Goal: Find specific page/section: Find specific page/section

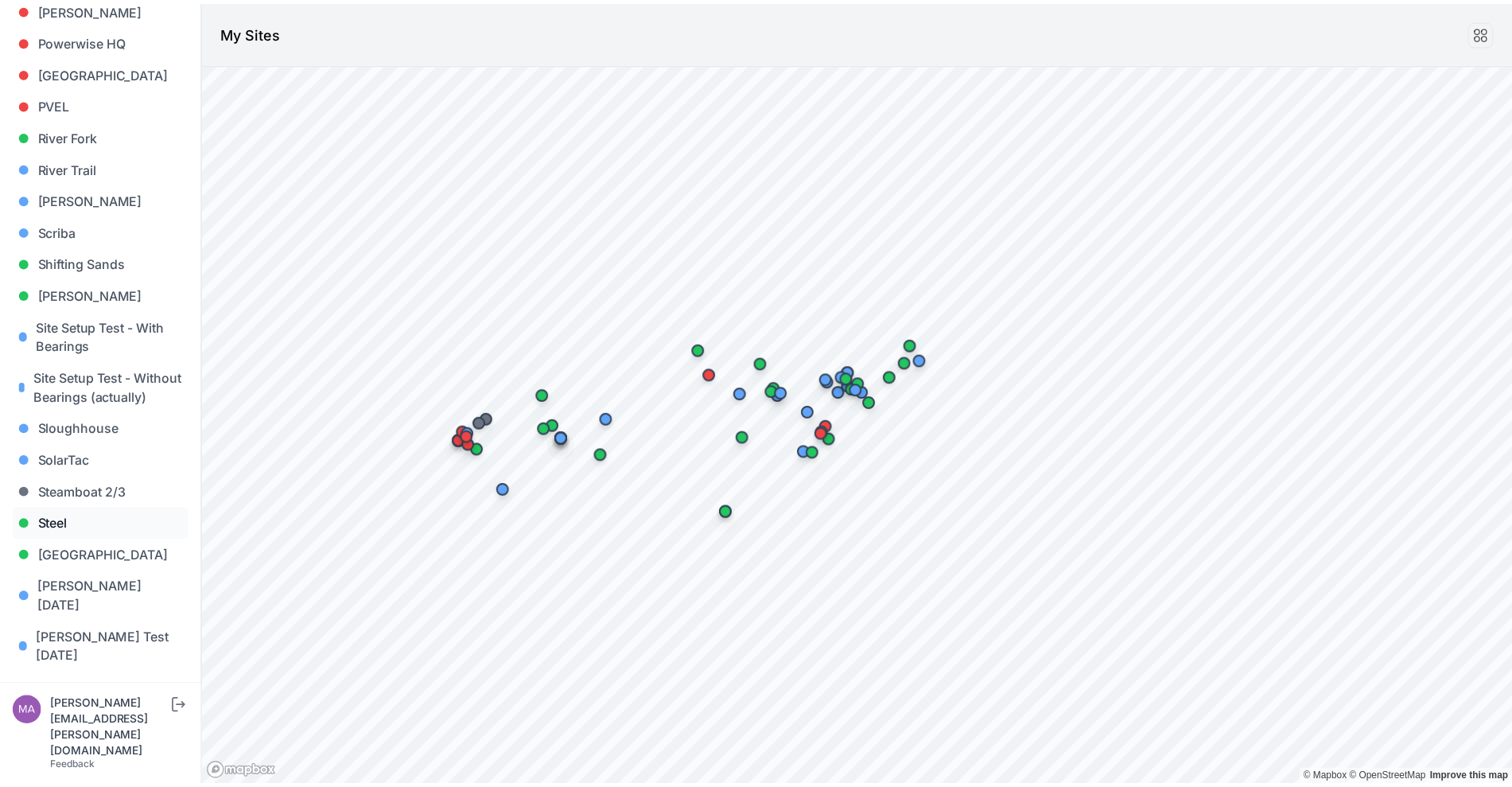
scroll to position [1476, 0]
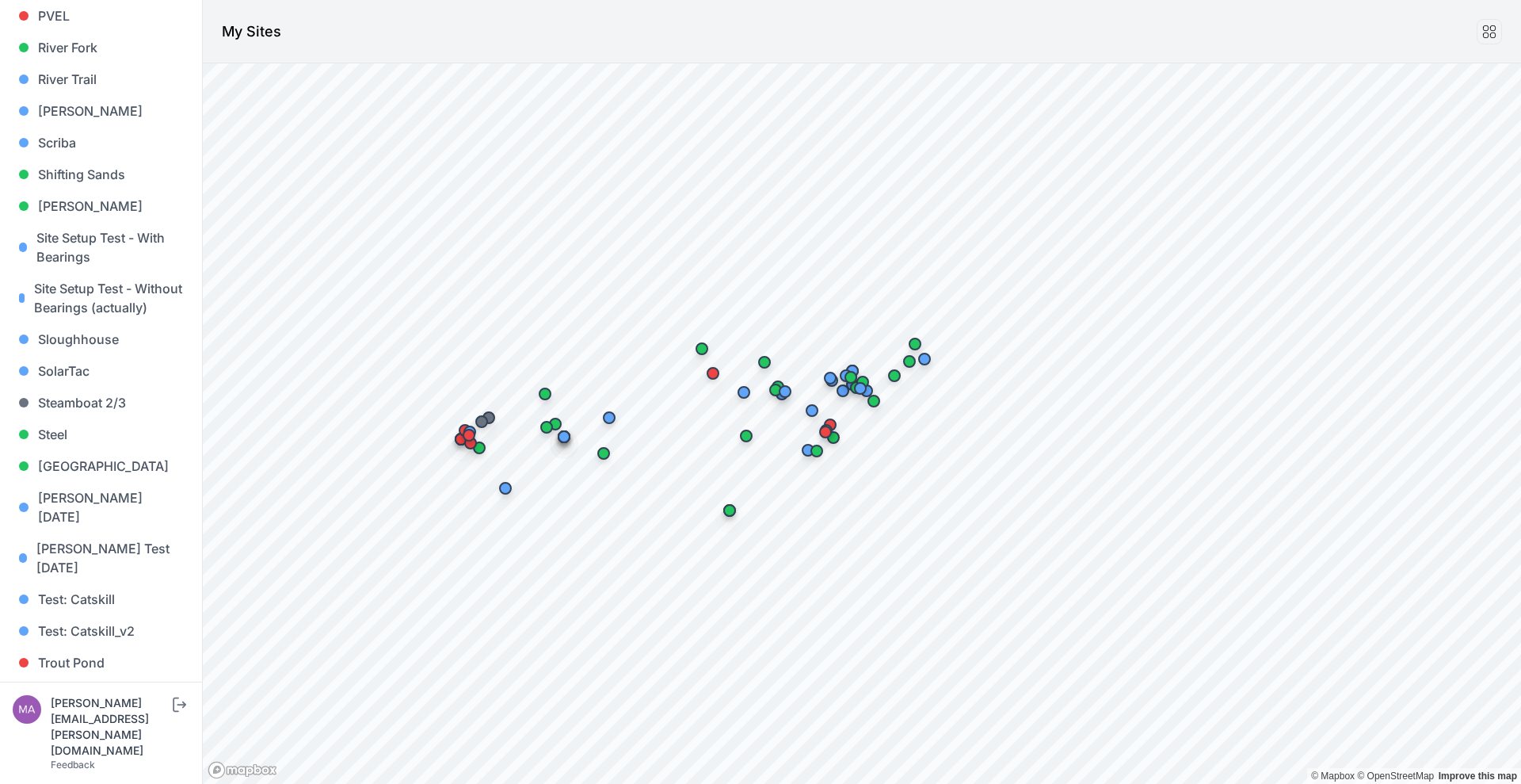
click at [82, 710] on link "Whitetail" at bounding box center [101, 726] width 177 height 32
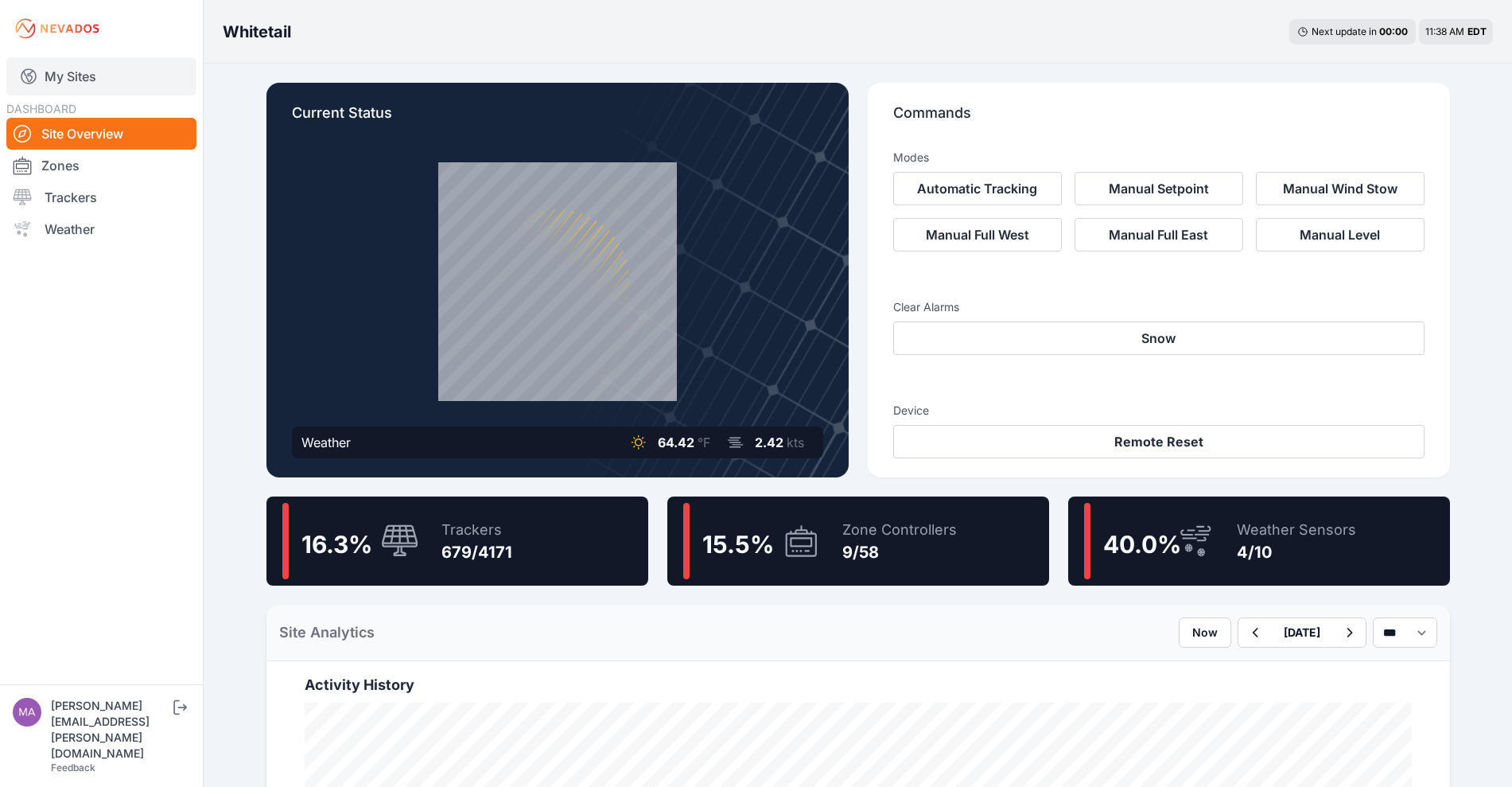
click at [78, 63] on link "My Sites" at bounding box center [101, 76] width 190 height 38
click at [91, 70] on link "My Sites" at bounding box center [101, 76] width 190 height 38
click at [96, 68] on link "My Sites" at bounding box center [101, 76] width 190 height 38
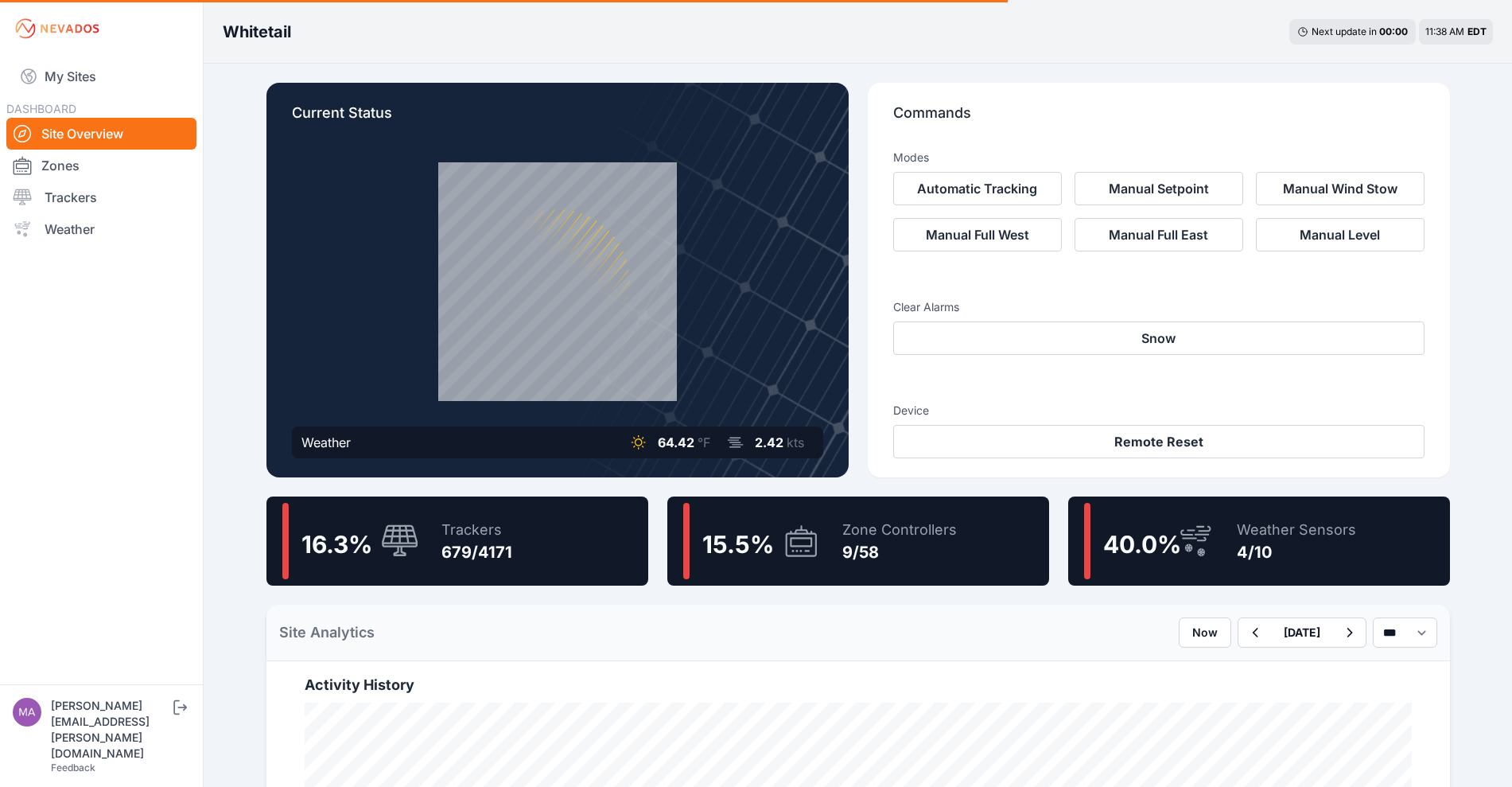
click at [59, 12] on div "My Sites DASHBOARD Site Overview Zones Trackers Weather" at bounding box center [101, 342] width 203 height 684
